Goal: Transaction & Acquisition: Purchase product/service

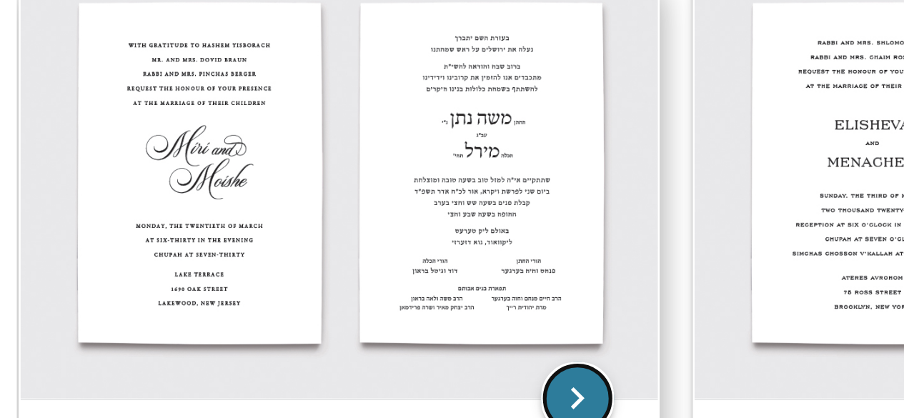
click at [277, 296] on icon "keyboard_arrow_right" at bounding box center [276, 299] width 29 height 29
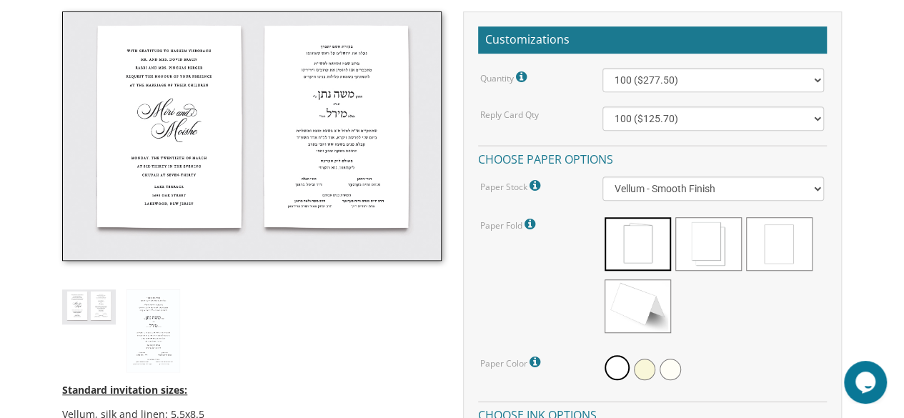
scroll to position [419, 0]
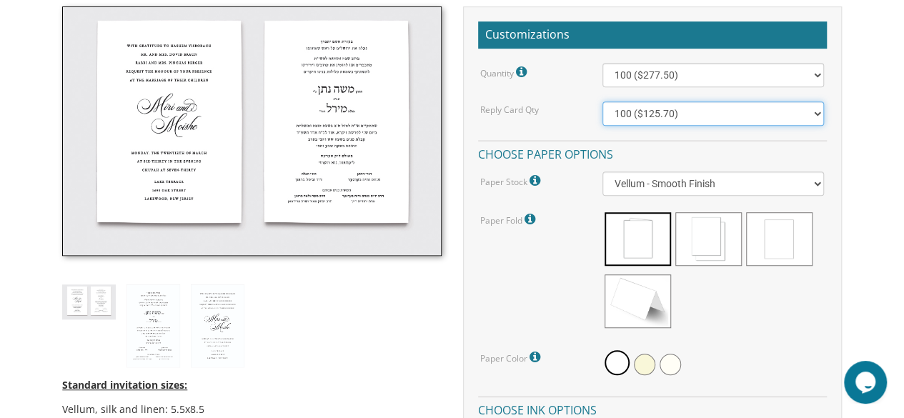
click at [816, 106] on select "100 ($125.70) 200 ($150.60) 300 ($177.95) 400 ($270.70) 500 ($225.30) 600 ($249…" at bounding box center [713, 113] width 222 height 24
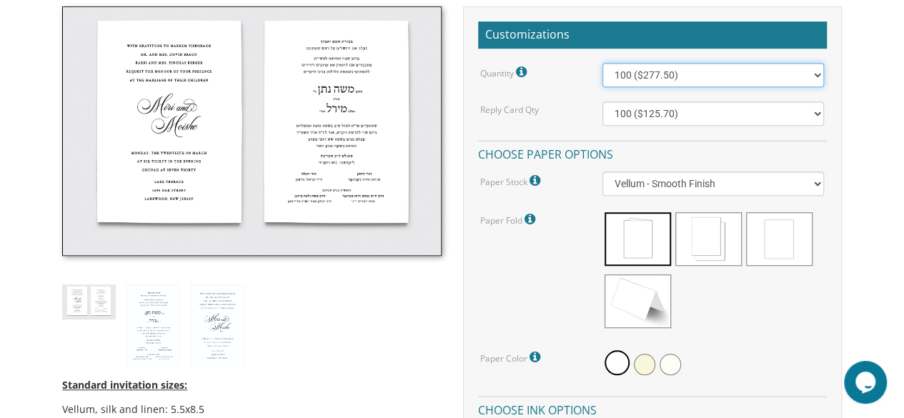
click at [818, 74] on select "100 ($277.50) 200 ($330.45) 300 ($380.65) 400 ($432.70) 500 ($482.10) 600 ($534…" at bounding box center [713, 75] width 222 height 24
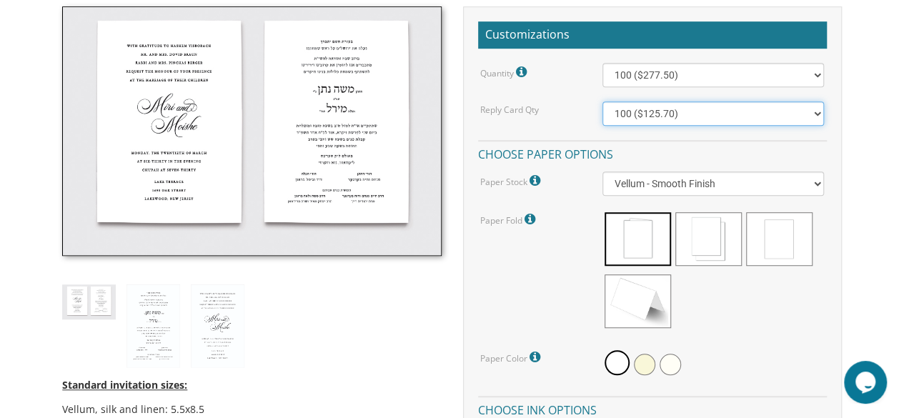
click at [817, 114] on select "100 ($125.70) 200 ($150.60) 300 ($177.95) 400 ($270.70) 500 ($225.30) 600 ($249…" at bounding box center [713, 113] width 222 height 24
